Goal: Task Accomplishment & Management: Use online tool/utility

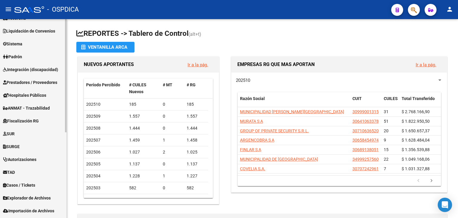
scroll to position [149, 0]
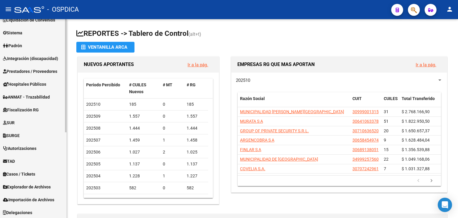
click at [27, 112] on span "Fiscalización RG" at bounding box center [21, 110] width 36 height 7
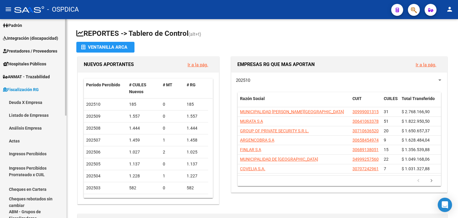
scroll to position [89, 0]
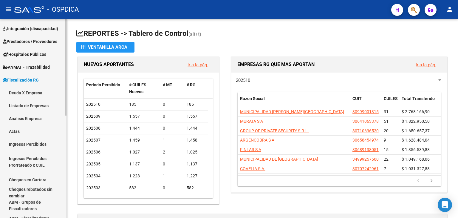
click at [13, 128] on link "Actas" at bounding box center [33, 131] width 67 height 13
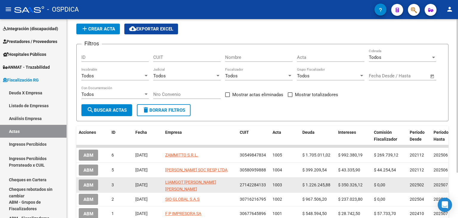
scroll to position [30, 0]
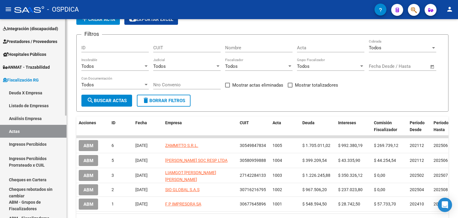
click at [30, 179] on link "Cheques en Cartera" at bounding box center [33, 179] width 67 height 13
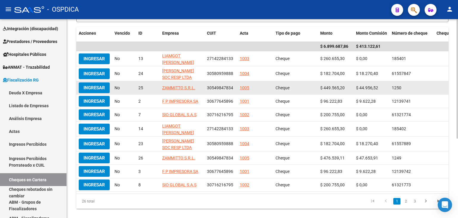
click at [97, 87] on span "Ingresar" at bounding box center [94, 87] width 21 height 5
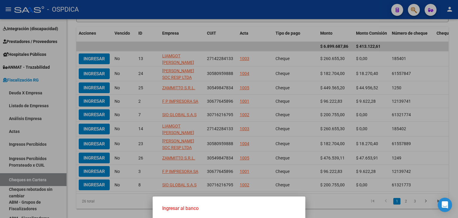
click at [180, 212] on span "Ingresar al banco" at bounding box center [229, 208] width 143 height 14
click at [187, 208] on span "Ingresar al banco" at bounding box center [229, 208] width 134 height 7
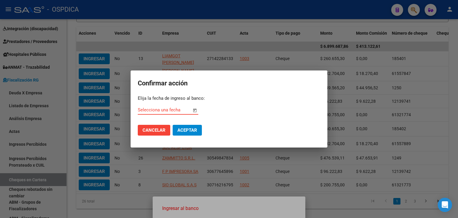
click at [146, 108] on input "Selecciona una fecha" at bounding box center [165, 109] width 54 height 5
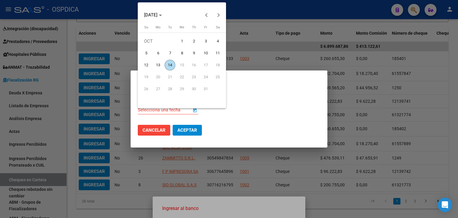
click at [191, 52] on span "9" at bounding box center [194, 53] width 11 height 11
type input "[DATE]"
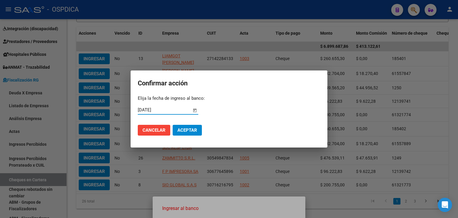
click at [193, 132] on span "Aceptar" at bounding box center [188, 129] width 20 height 5
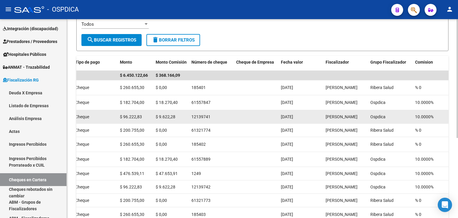
scroll to position [44, 0]
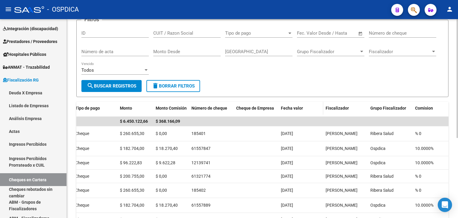
click at [290, 107] on span "Fecha valor" at bounding box center [292, 108] width 22 height 5
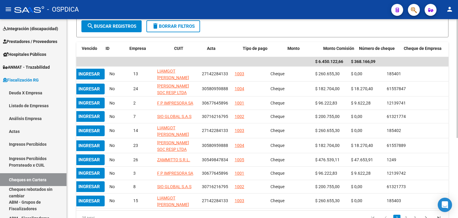
scroll to position [0, 0]
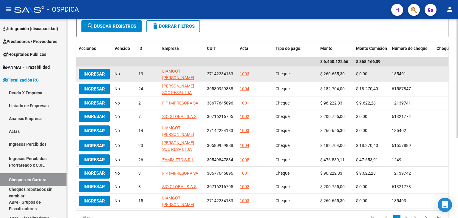
click at [97, 73] on span "Ingresar" at bounding box center [94, 73] width 21 height 5
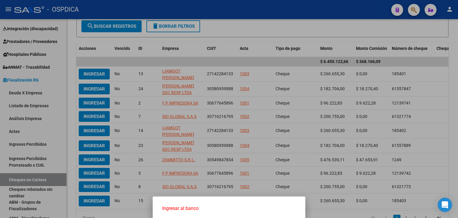
click at [178, 208] on span "Ingresar al banco" at bounding box center [229, 208] width 134 height 7
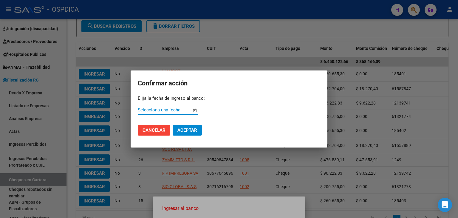
click at [160, 110] on input "Selecciona una fecha" at bounding box center [165, 109] width 54 height 5
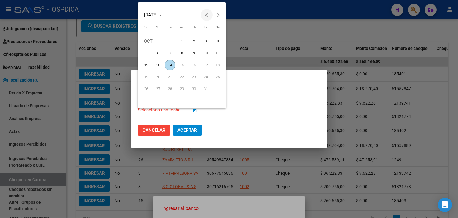
click at [206, 13] on button "Previous month" at bounding box center [207, 15] width 12 height 12
click at [160, 89] on span "22" at bounding box center [158, 89] width 11 height 11
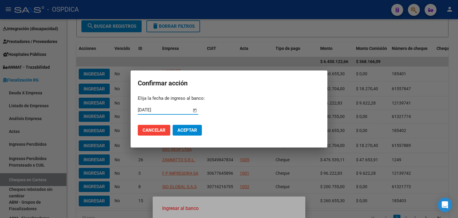
click at [141, 112] on input "[DATE]" at bounding box center [165, 109] width 54 height 5
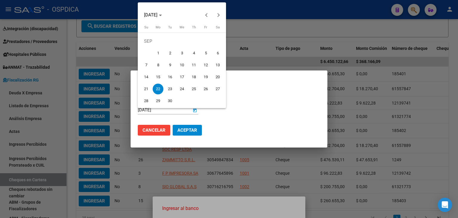
click at [194, 90] on span "25" at bounding box center [194, 89] width 11 height 11
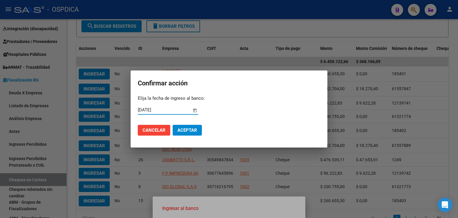
click at [141, 108] on input "[DATE]" at bounding box center [165, 109] width 54 height 5
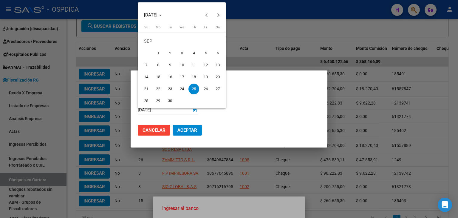
click at [184, 92] on span "24" at bounding box center [182, 89] width 11 height 11
type input "[DATE]"
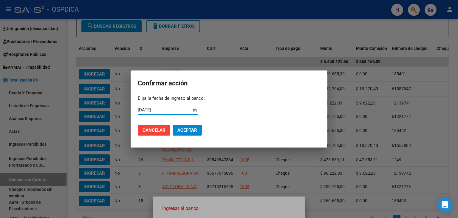
click at [179, 130] on span "Aceptar" at bounding box center [188, 129] width 20 height 5
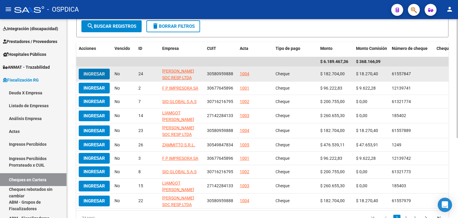
click at [95, 72] on span "Ingresar" at bounding box center [94, 73] width 21 height 5
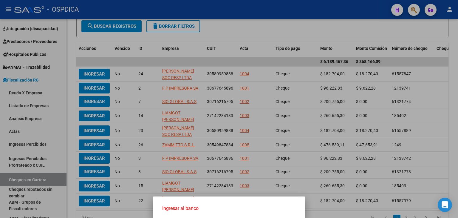
click at [195, 207] on span "Ingresar al banco" at bounding box center [229, 208] width 134 height 7
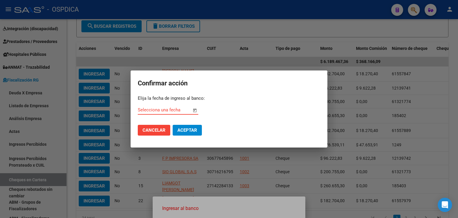
click at [163, 108] on input "Selecciona una fecha" at bounding box center [165, 109] width 54 height 5
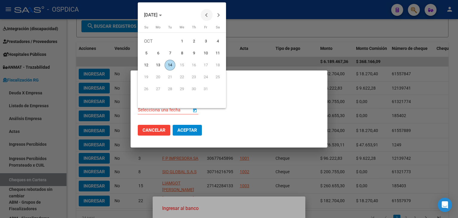
click at [206, 16] on button "Previous month" at bounding box center [207, 15] width 12 height 12
click at [203, 88] on span "26" at bounding box center [205, 89] width 11 height 11
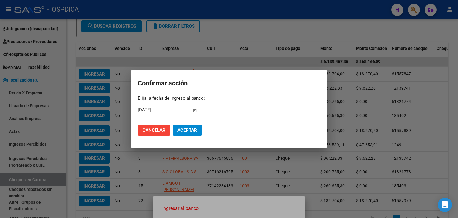
click at [153, 113] on div "[DATE] Selecciona una fecha" at bounding box center [165, 107] width 54 height 13
click at [189, 109] on span "Open calendar" at bounding box center [195, 110] width 14 height 14
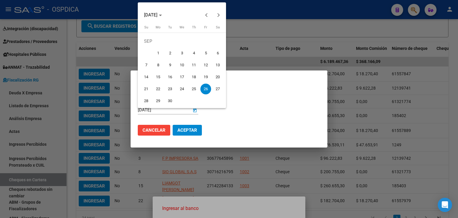
click at [158, 102] on span "29" at bounding box center [158, 100] width 11 height 11
type input "[DATE]"
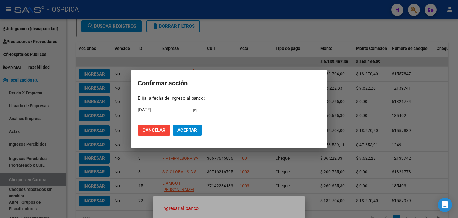
click at [195, 107] on span "Open calendar" at bounding box center [195, 110] width 14 height 14
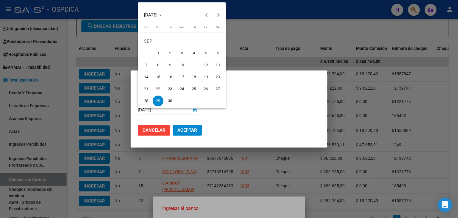
click at [159, 99] on span "29" at bounding box center [158, 100] width 11 height 11
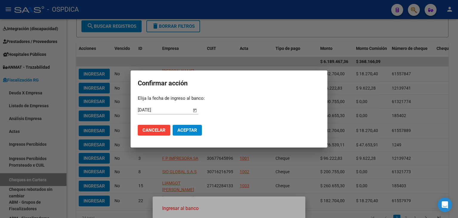
click at [182, 131] on span "Aceptar" at bounding box center [188, 129] width 20 height 5
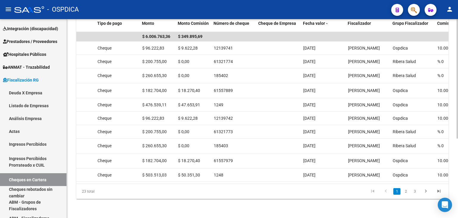
scroll to position [0, 188]
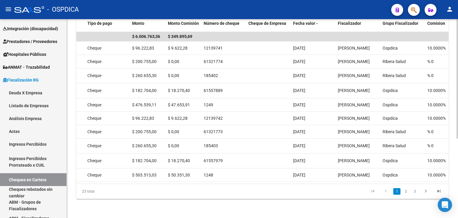
click at [406, 191] on link "2" at bounding box center [405, 191] width 7 height 7
click at [406, 191] on div "23 total 1 2 3" at bounding box center [262, 191] width 372 height 15
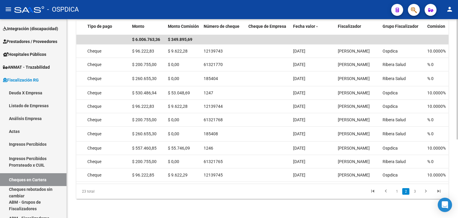
scroll to position [129, 0]
click at [414, 192] on link "3" at bounding box center [414, 191] width 7 height 7
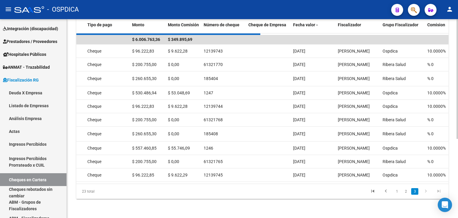
scroll to position [34, 0]
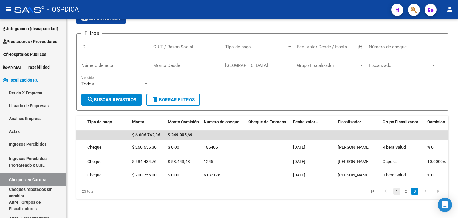
click at [394, 190] on link "1" at bounding box center [397, 191] width 7 height 7
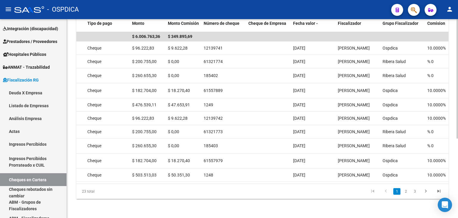
scroll to position [132, 0]
click at [387, 193] on icon "go to previous page" at bounding box center [386, 191] width 8 height 7
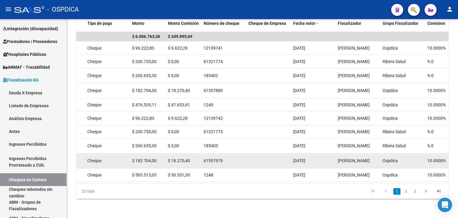
scroll to position [0, 0]
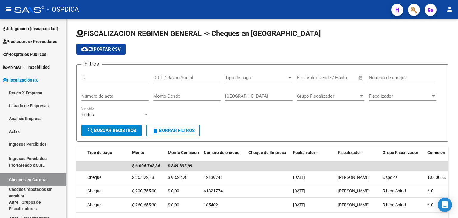
click at [137, 117] on div "Todos Vencido" at bounding box center [114, 112] width 67 height 13
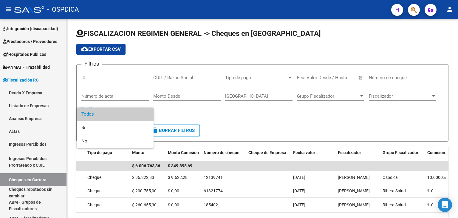
click at [136, 117] on span "Todos" at bounding box center [114, 113] width 67 height 13
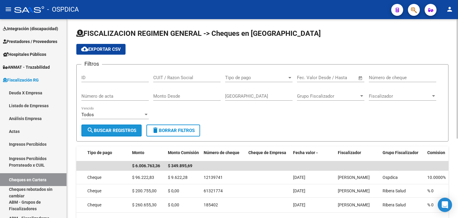
click at [120, 130] on span "search Buscar Registros" at bounding box center [112, 130] width 50 height 5
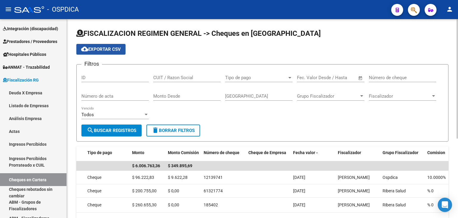
click at [100, 50] on span "cloud_download Exportar CSV" at bounding box center [101, 49] width 40 height 5
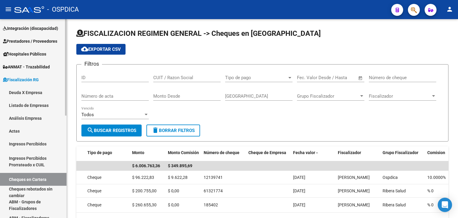
scroll to position [89, 0]
click at [46, 143] on link "Ingresos Percibidos" at bounding box center [33, 144] width 67 height 13
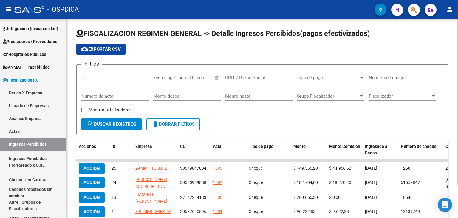
click at [119, 51] on span "cloud_download Exportar CSV" at bounding box center [101, 49] width 40 height 5
